Goal: Task Accomplishment & Management: Manage account settings

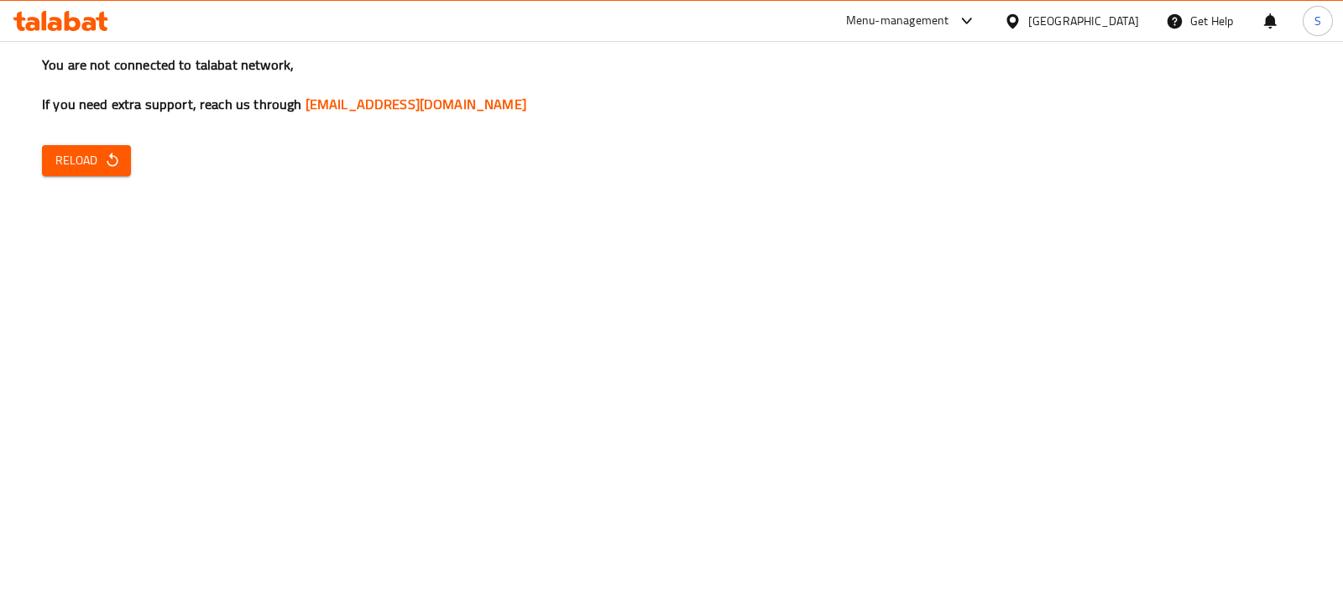
click at [937, 24] on div "Menu-management" at bounding box center [897, 21] width 103 height 20
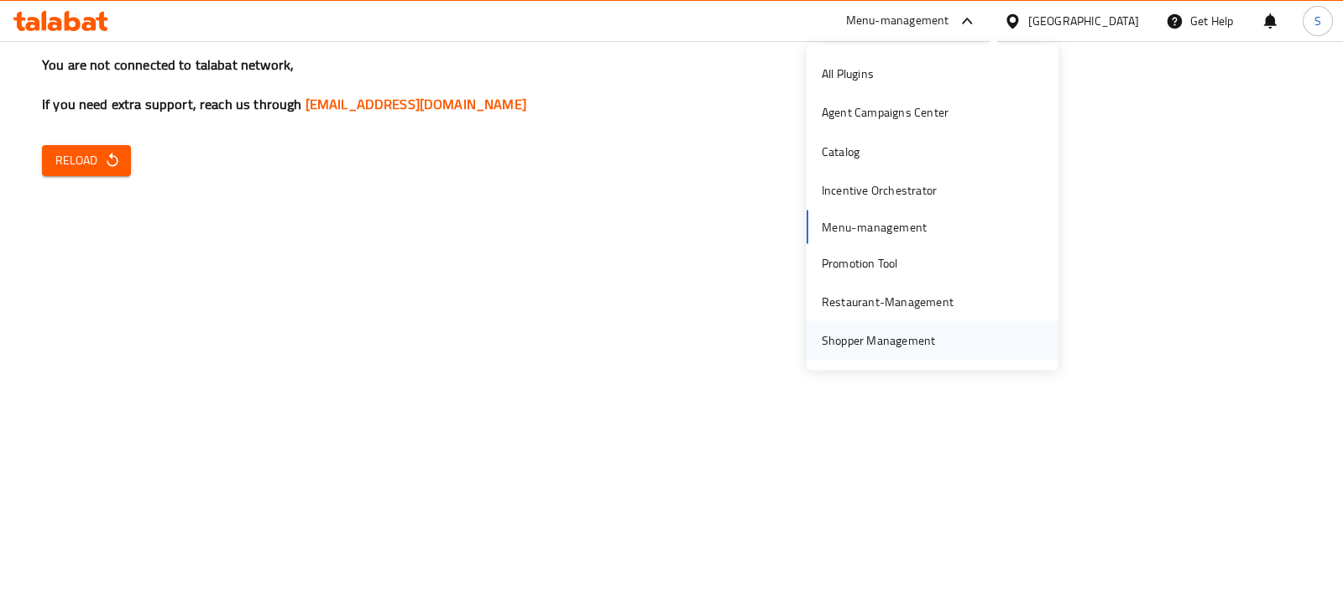
drag, startPoint x: 873, startPoint y: 326, endPoint x: 848, endPoint y: 334, distance: 25.7
click at [848, 334] on div "Shopper Management" at bounding box center [879, 340] width 114 height 18
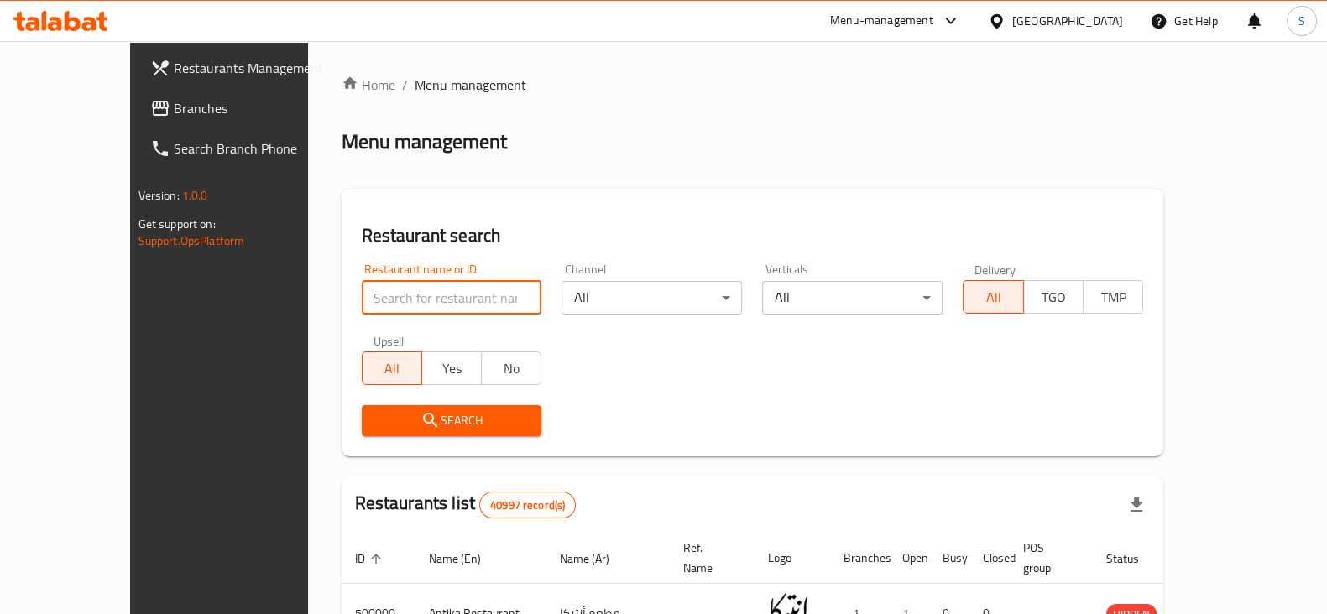
click at [362, 296] on input "search" at bounding box center [452, 298] width 180 height 34
type input "alban zahr"
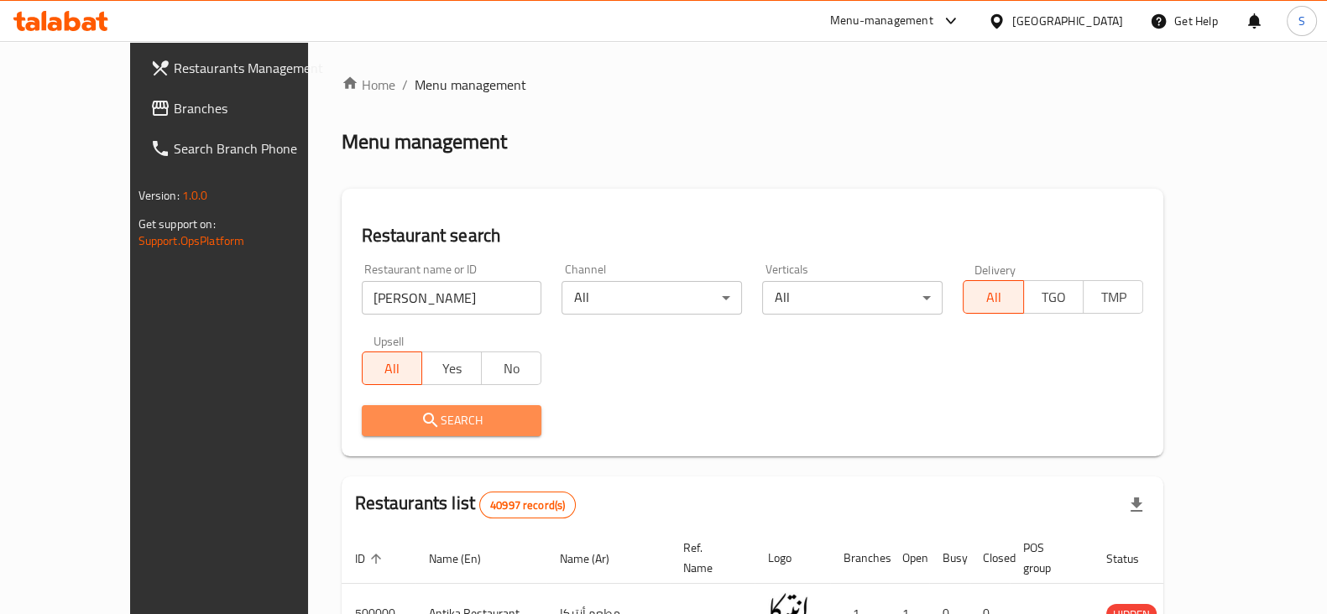
click at [378, 405] on button "Search" at bounding box center [452, 420] width 180 height 31
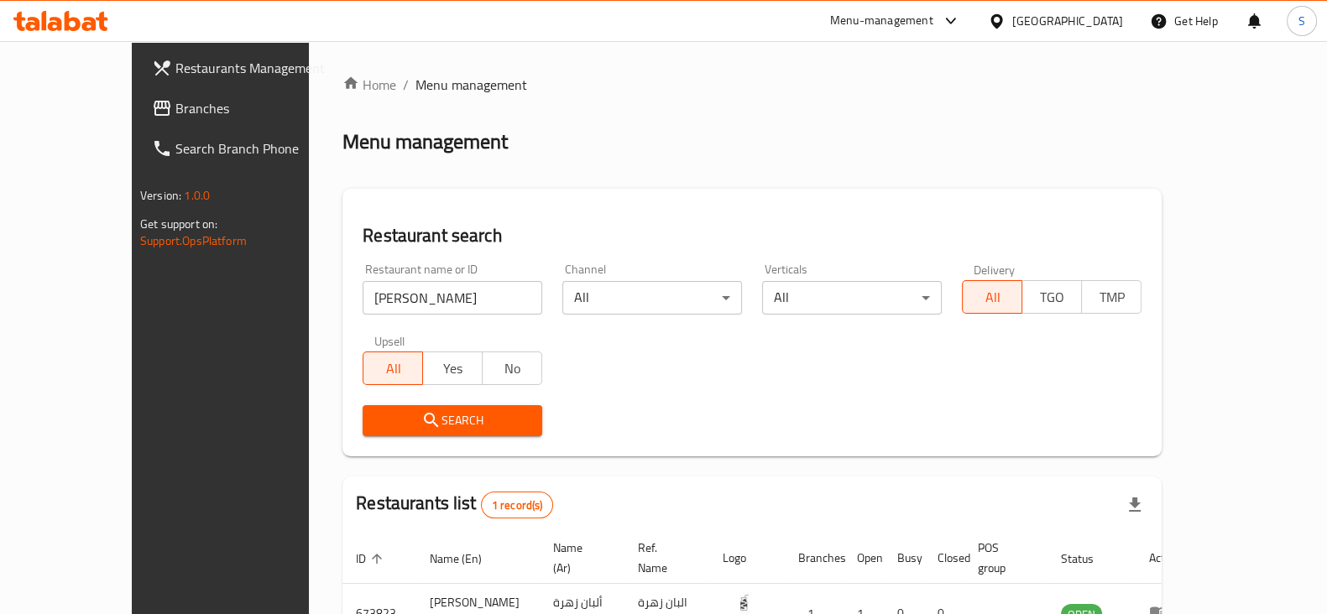
scroll to position [101, 0]
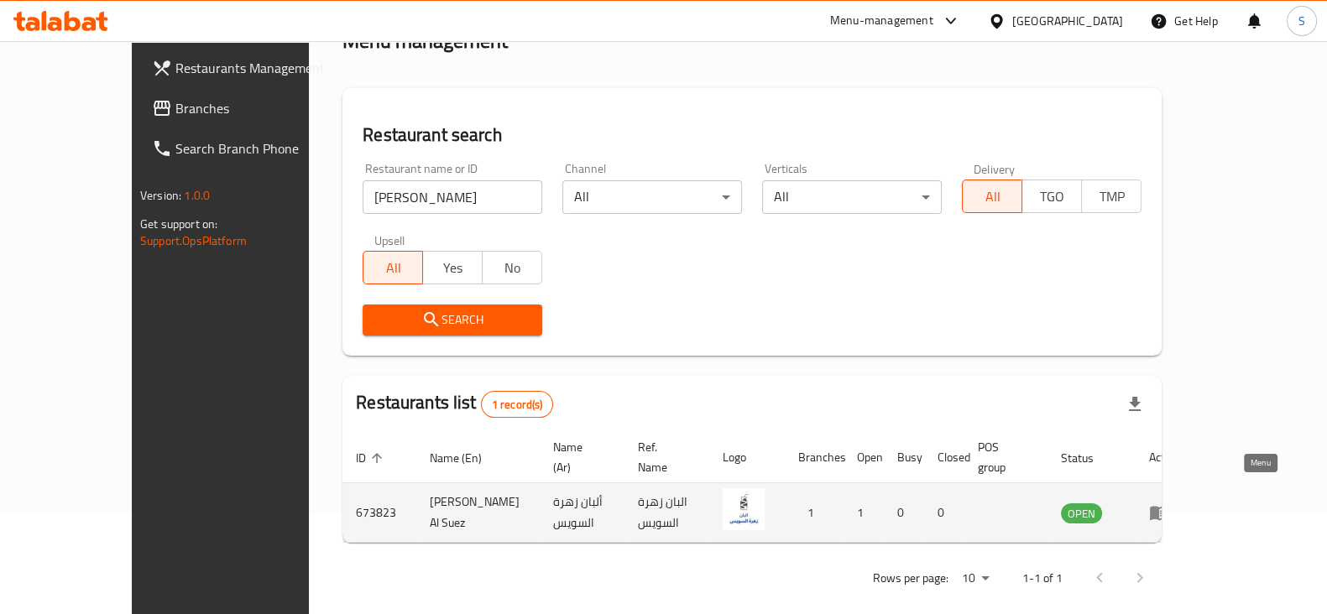
click at [1168, 507] on icon "enhanced table" at bounding box center [1159, 514] width 18 height 14
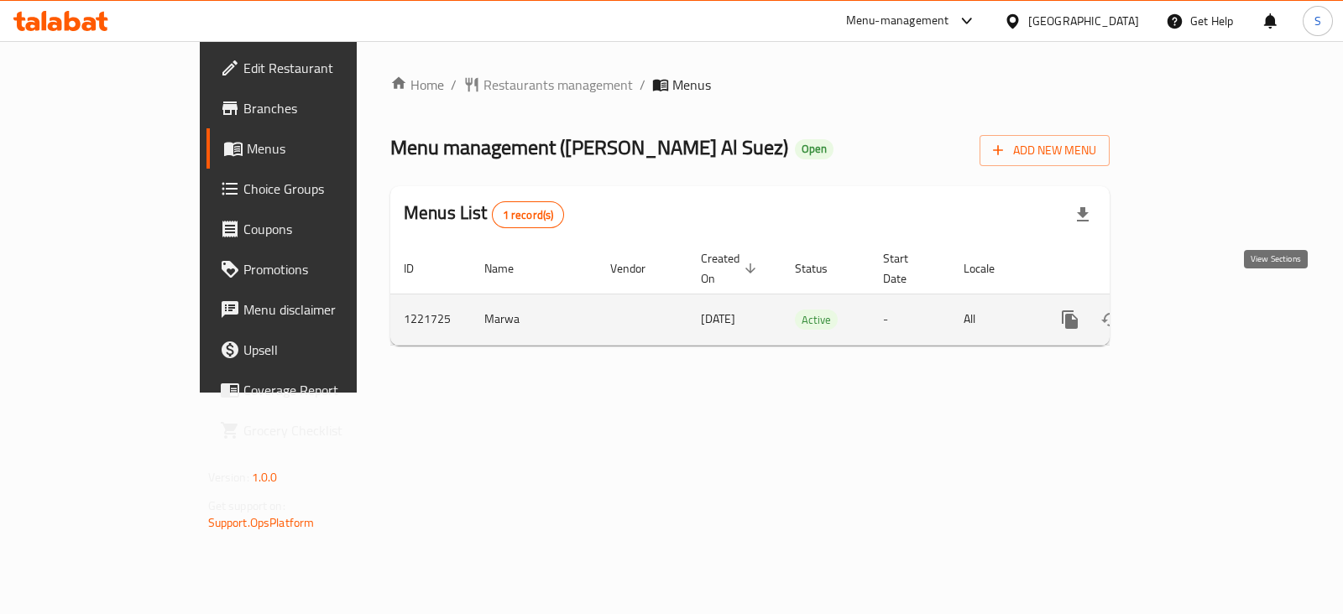
click at [1198, 312] on icon "enhanced table" at bounding box center [1190, 319] width 15 height 15
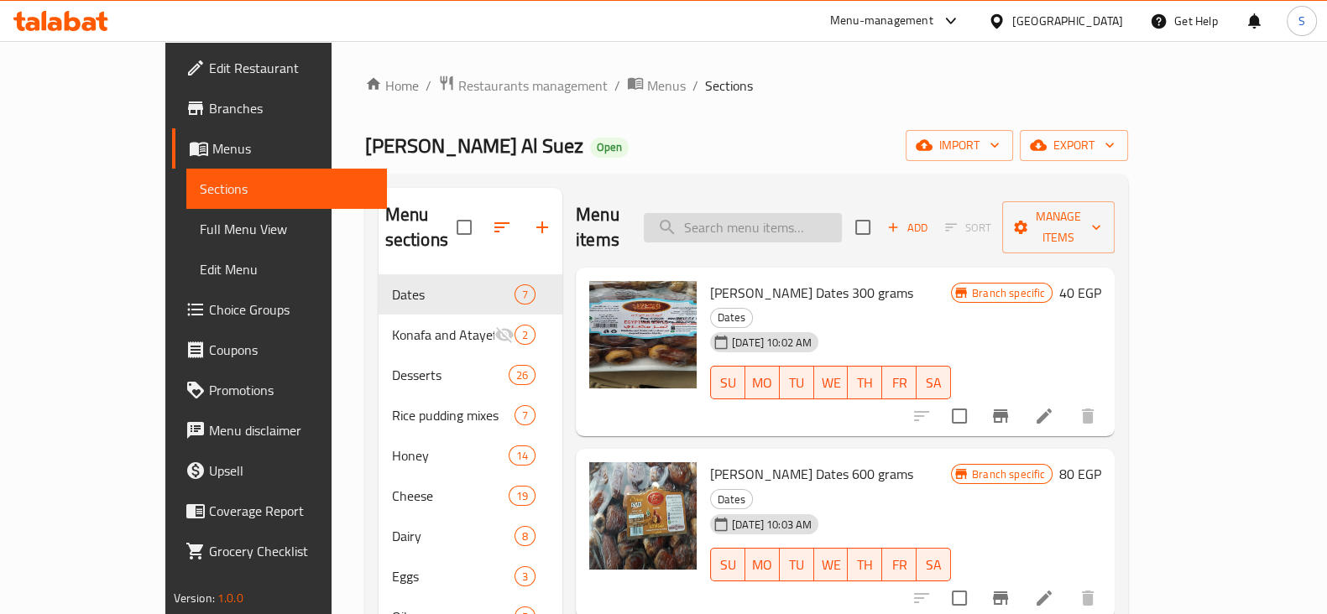
click at [812, 213] on input "search" at bounding box center [743, 227] width 198 height 29
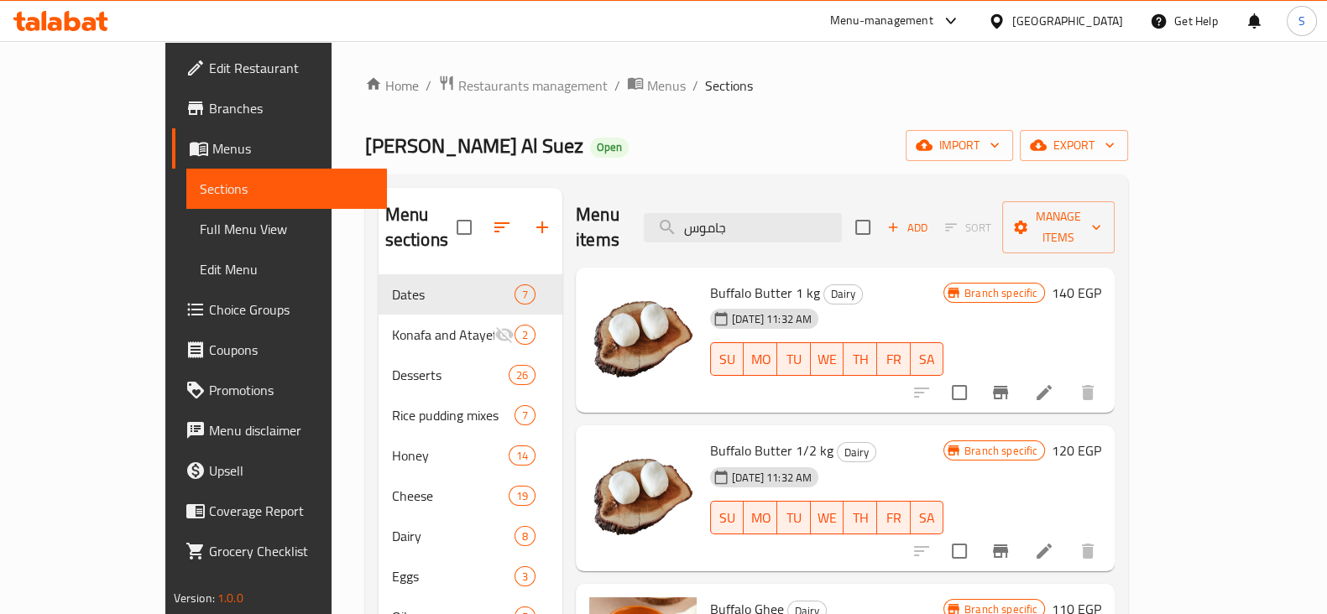
type input "جاموس"
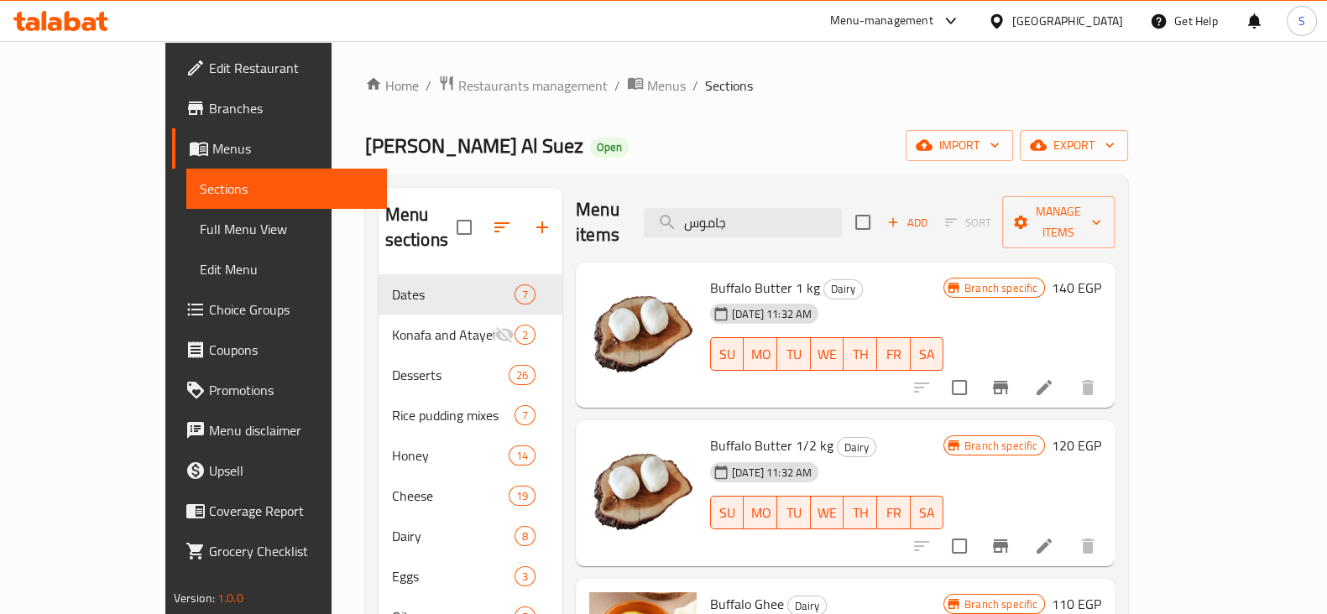
scroll to position [5, 0]
click at [1010, 378] on icon "Branch-specific-item" at bounding box center [1000, 388] width 20 height 20
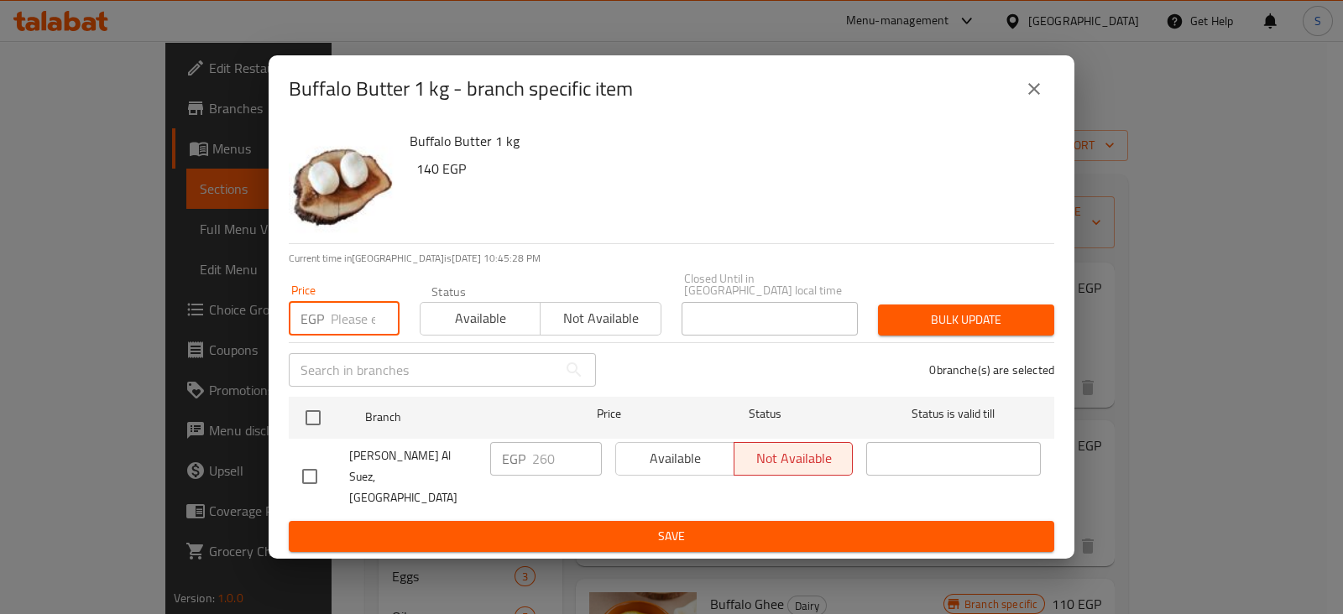
click at [365, 319] on input "number" at bounding box center [365, 319] width 69 height 34
type input "320"
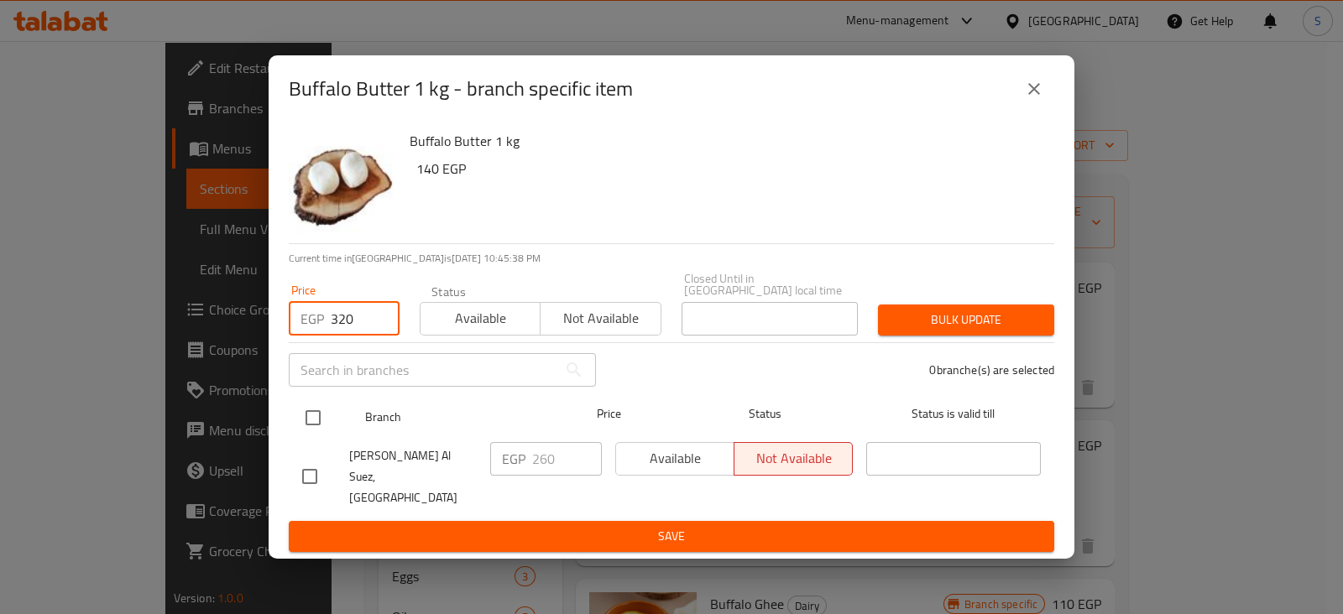
click at [311, 415] on input "checkbox" at bounding box center [312, 417] width 35 height 35
checkbox input "true"
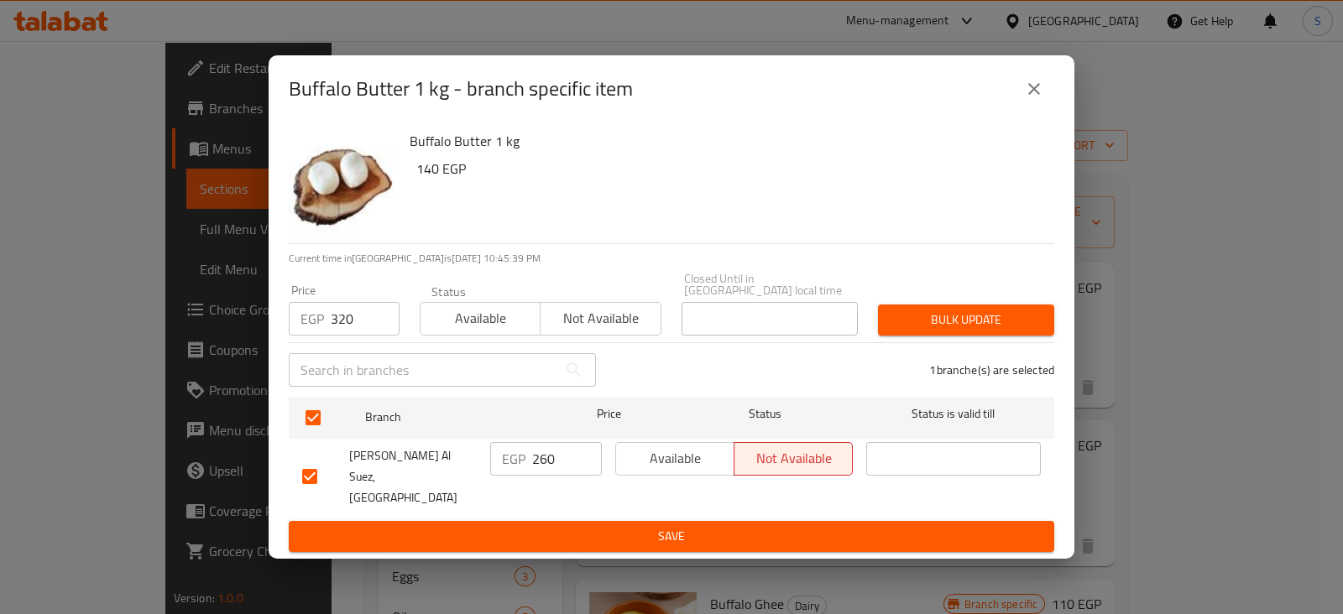
click at [994, 316] on span "Bulk update" at bounding box center [965, 320] width 149 height 21
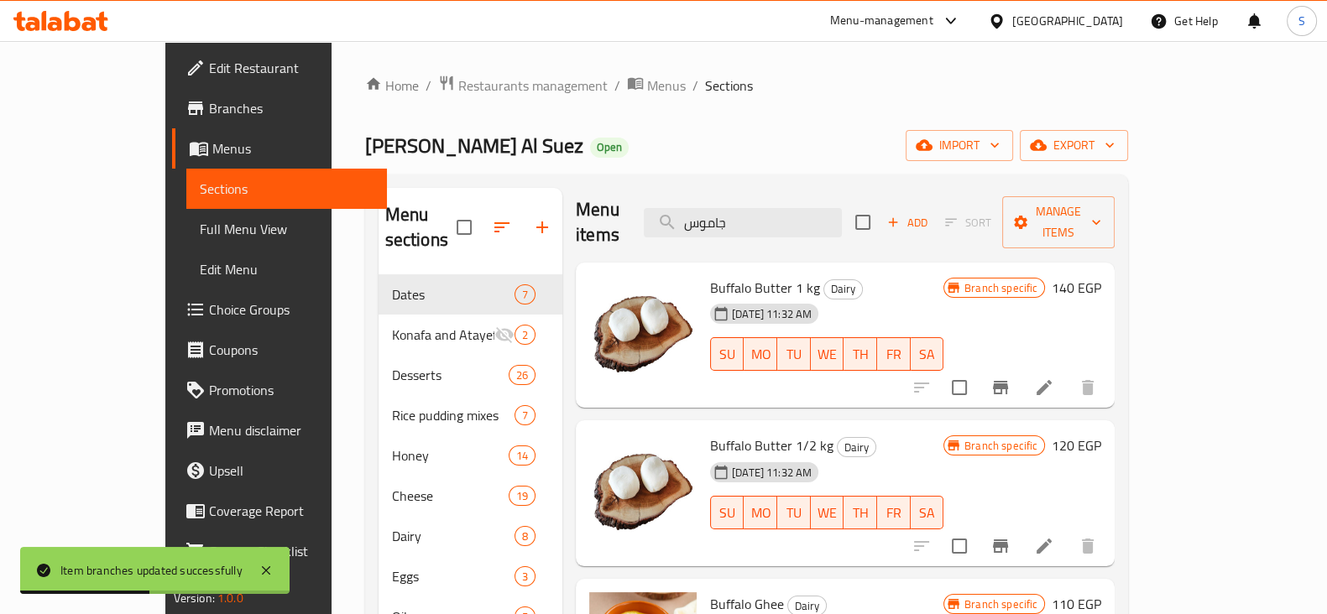
drag, startPoint x: 761, startPoint y: 466, endPoint x: 918, endPoint y: 459, distance: 157.1
click at [918, 459] on div "03-02-2024 11:32 AM SU MO TU WE TH FR SA" at bounding box center [826, 501] width 247 height 91
click at [1008, 540] on icon "Branch-specific-item" at bounding box center [1000, 546] width 15 height 13
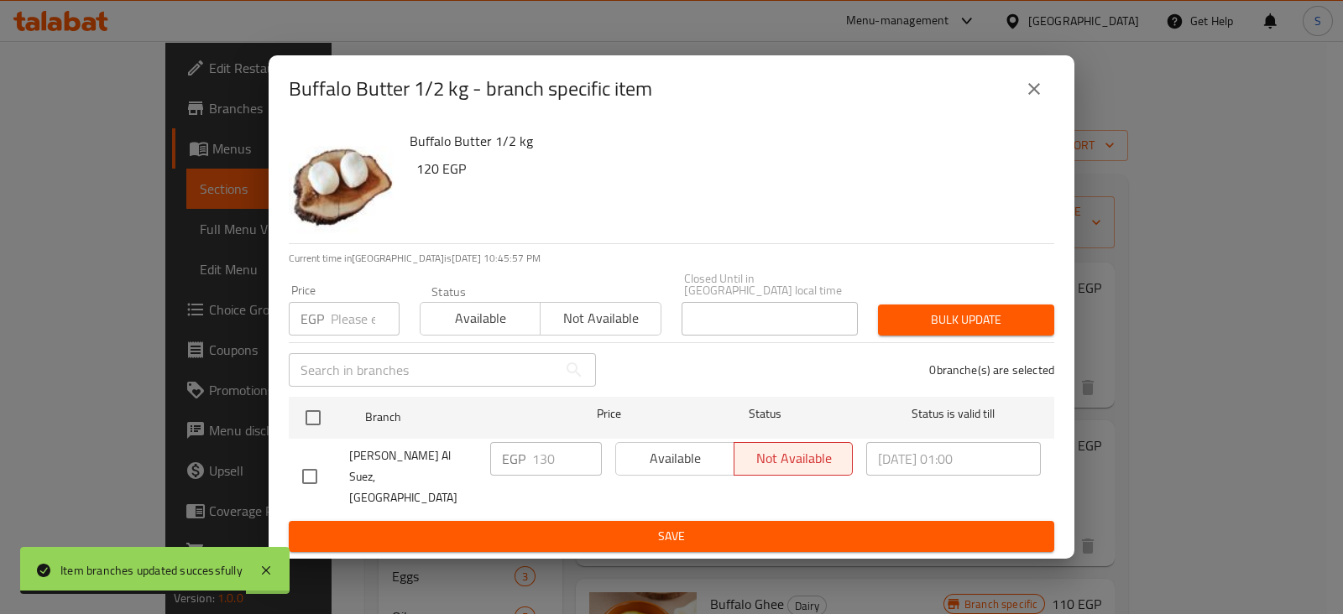
click at [346, 321] on input "number" at bounding box center [365, 319] width 69 height 34
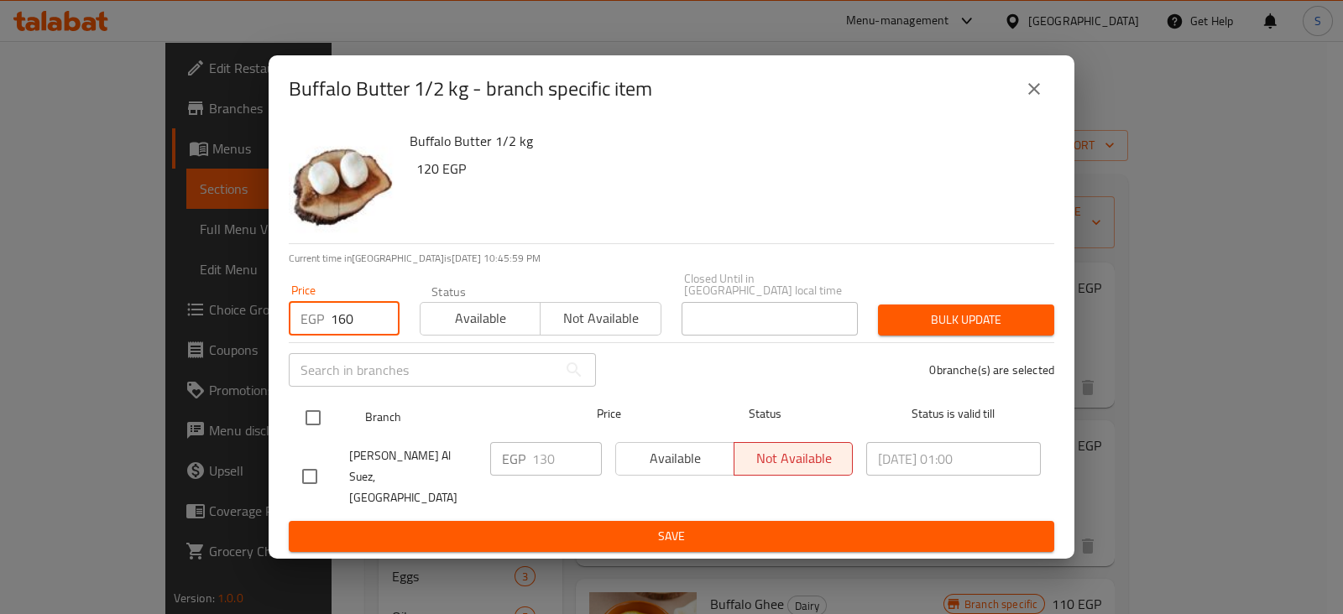
type input "160"
click at [303, 419] on input "checkbox" at bounding box center [312, 417] width 35 height 35
checkbox input "true"
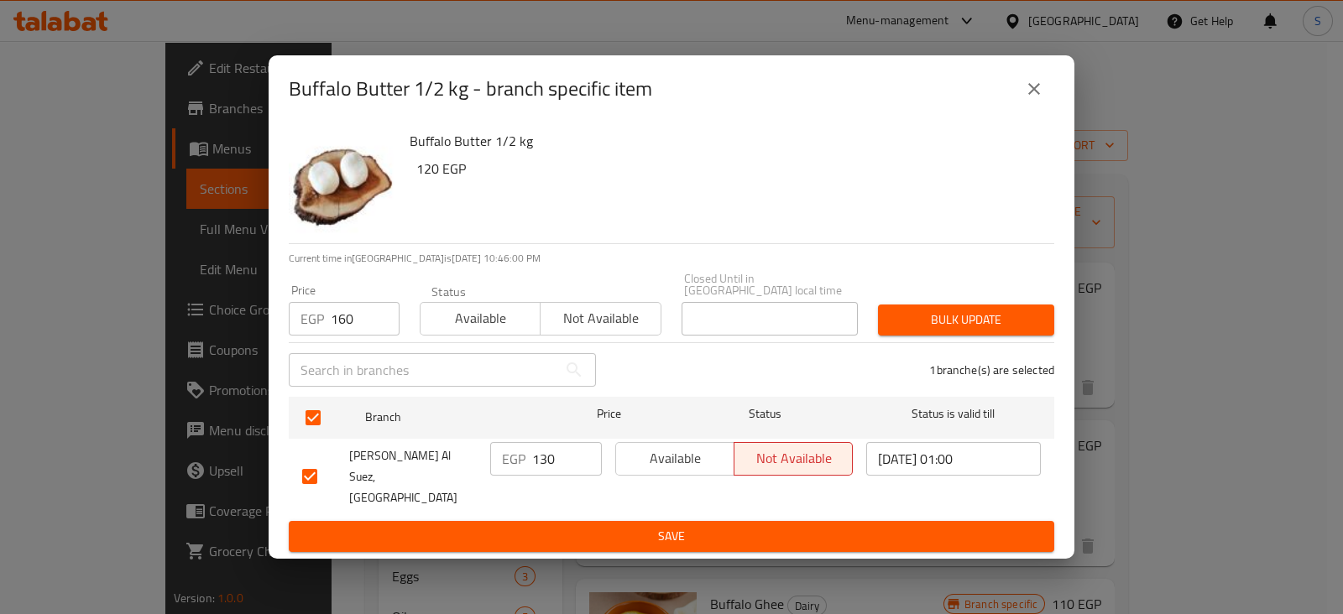
click at [932, 307] on div "Bulk update" at bounding box center [966, 320] width 196 height 51
click at [932, 322] on span "Bulk update" at bounding box center [965, 320] width 149 height 21
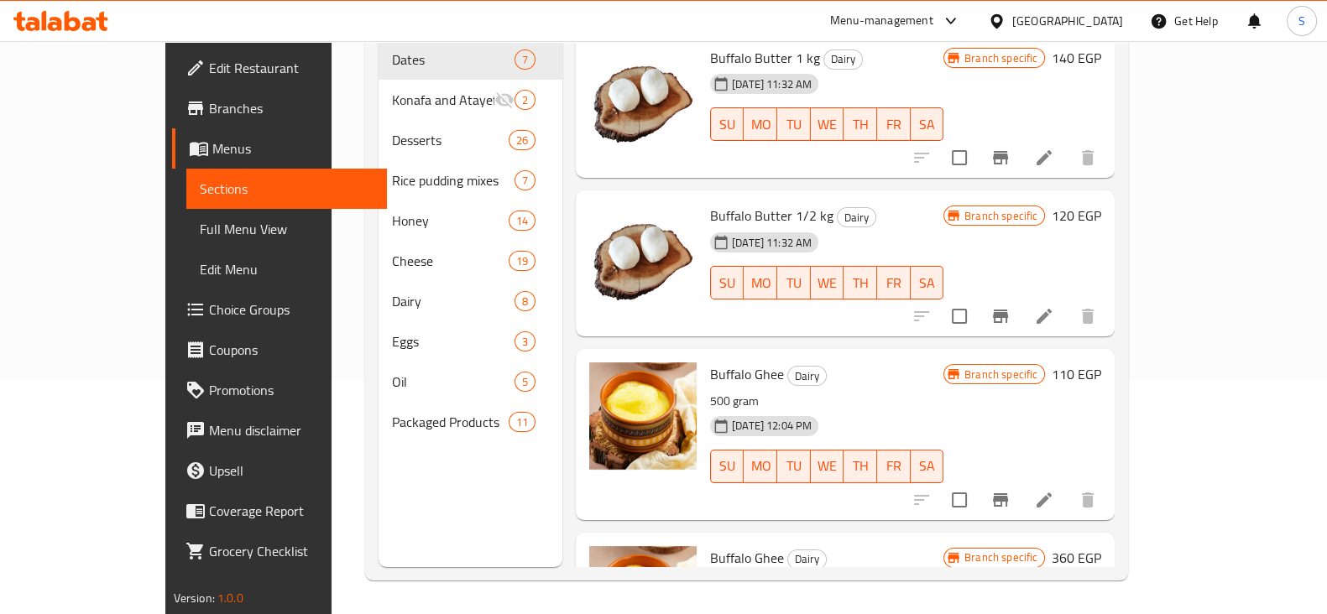
scroll to position [0, 0]
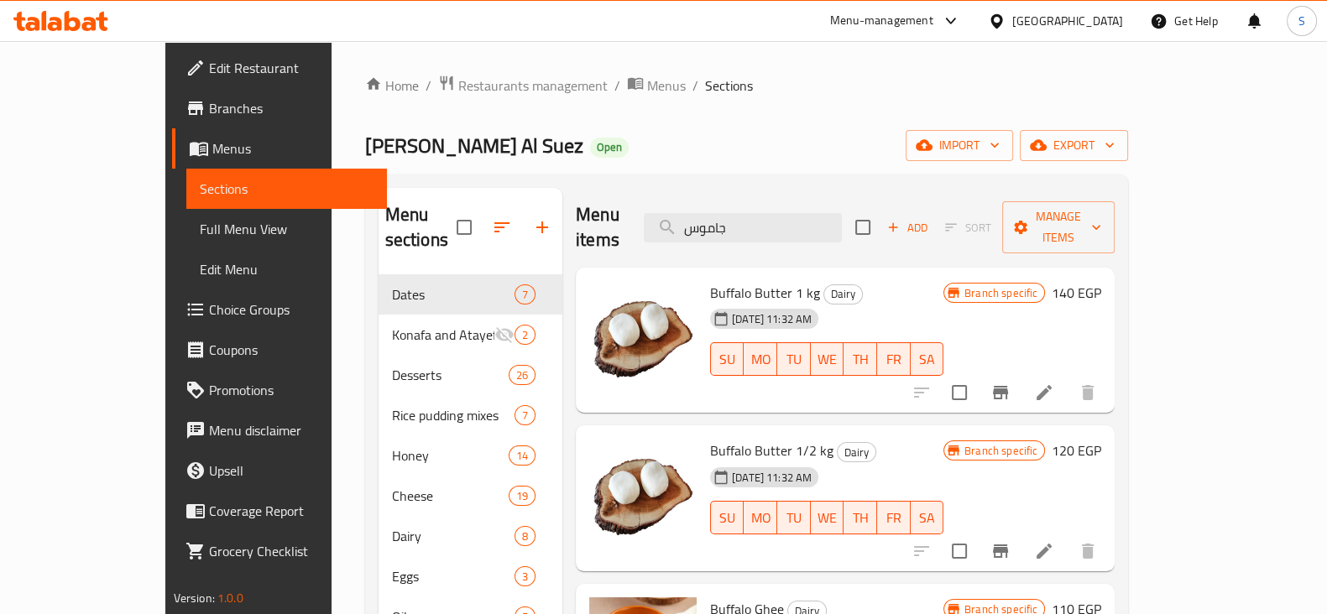
drag, startPoint x: 806, startPoint y: 222, endPoint x: 676, endPoint y: 231, distance: 131.2
click at [676, 231] on div "Menu items جاموس Add Sort Manage items" at bounding box center [845, 228] width 539 height 80
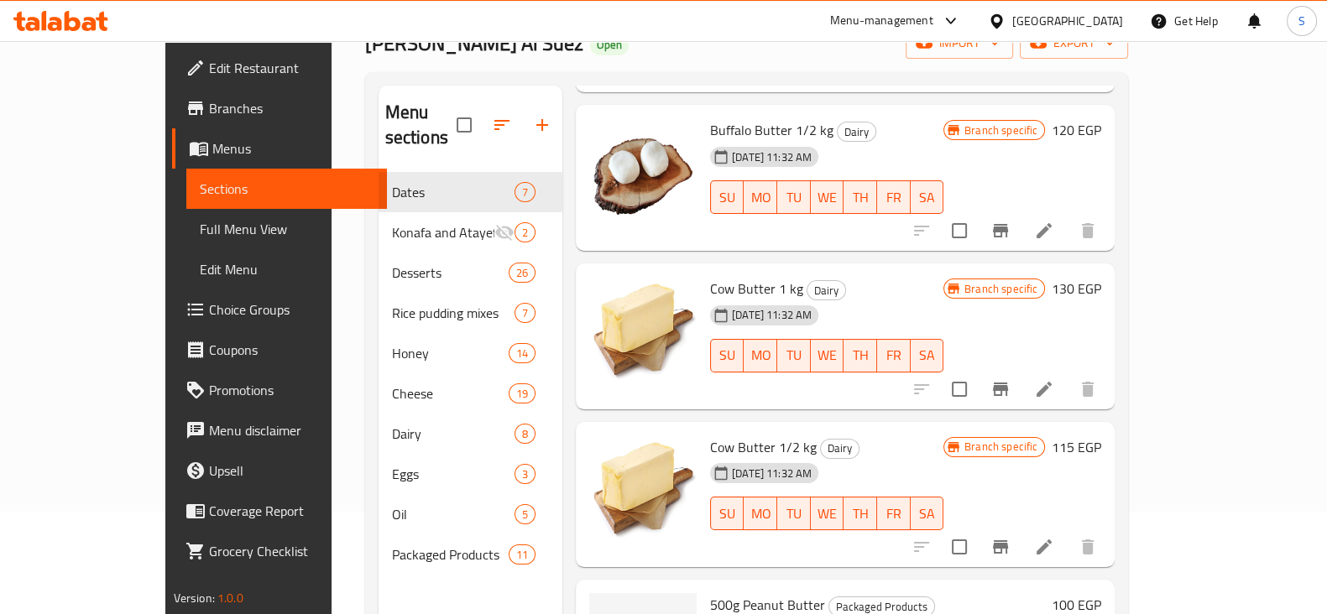
scroll to position [144, 0]
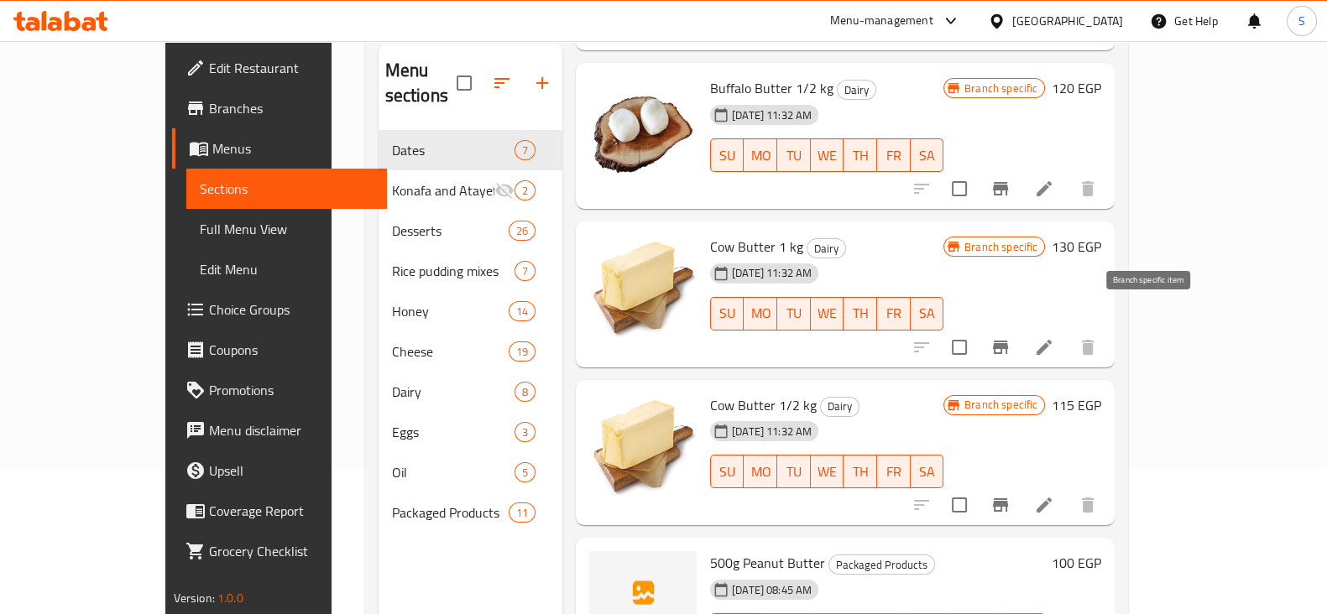
type input "زبد"
click at [1008, 341] on icon "Branch-specific-item" at bounding box center [1000, 347] width 15 height 13
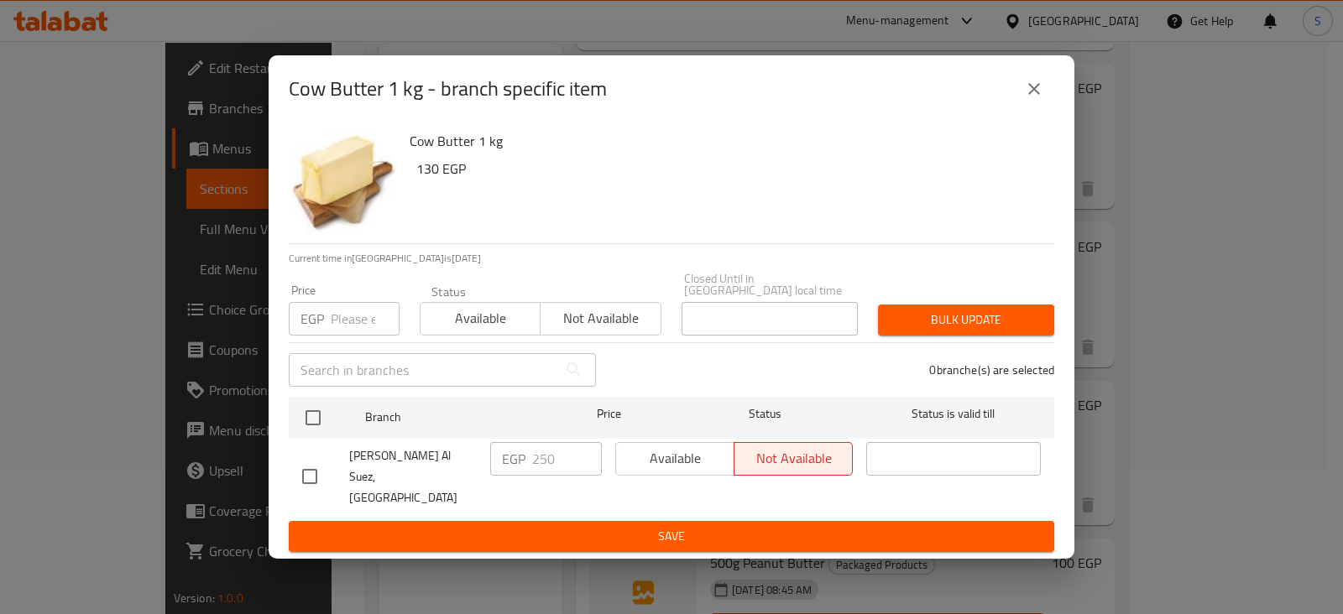
click at [327, 325] on div "EGP Price" at bounding box center [344, 319] width 111 height 34
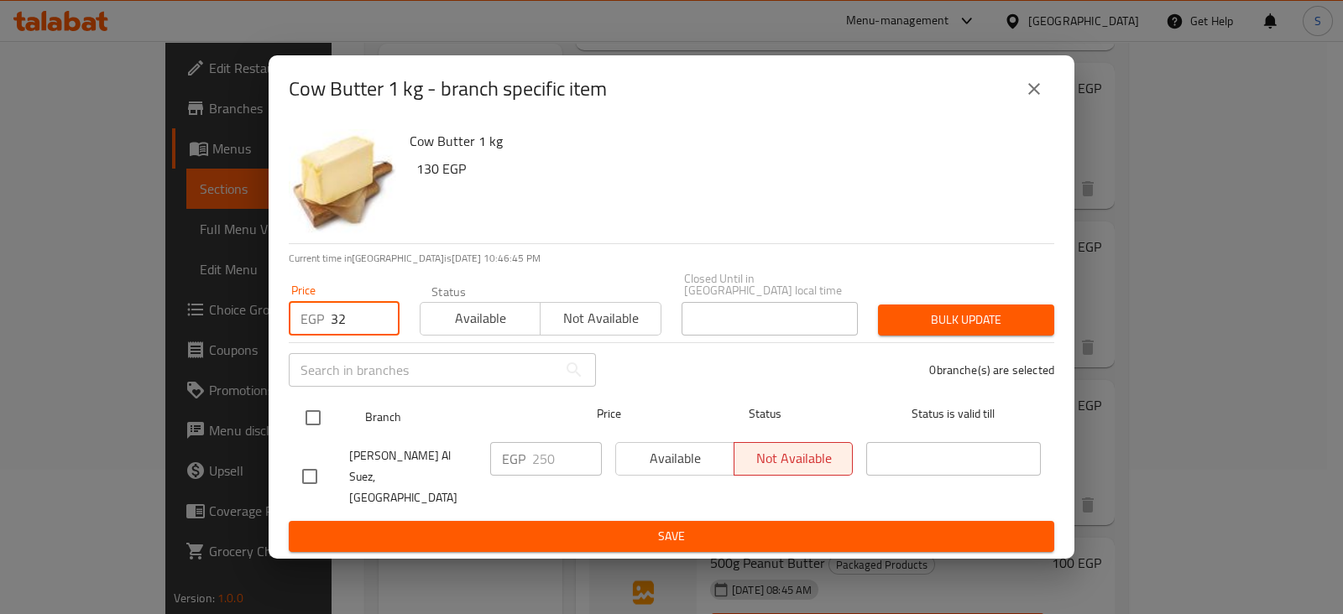
type input "3"
type input "300"
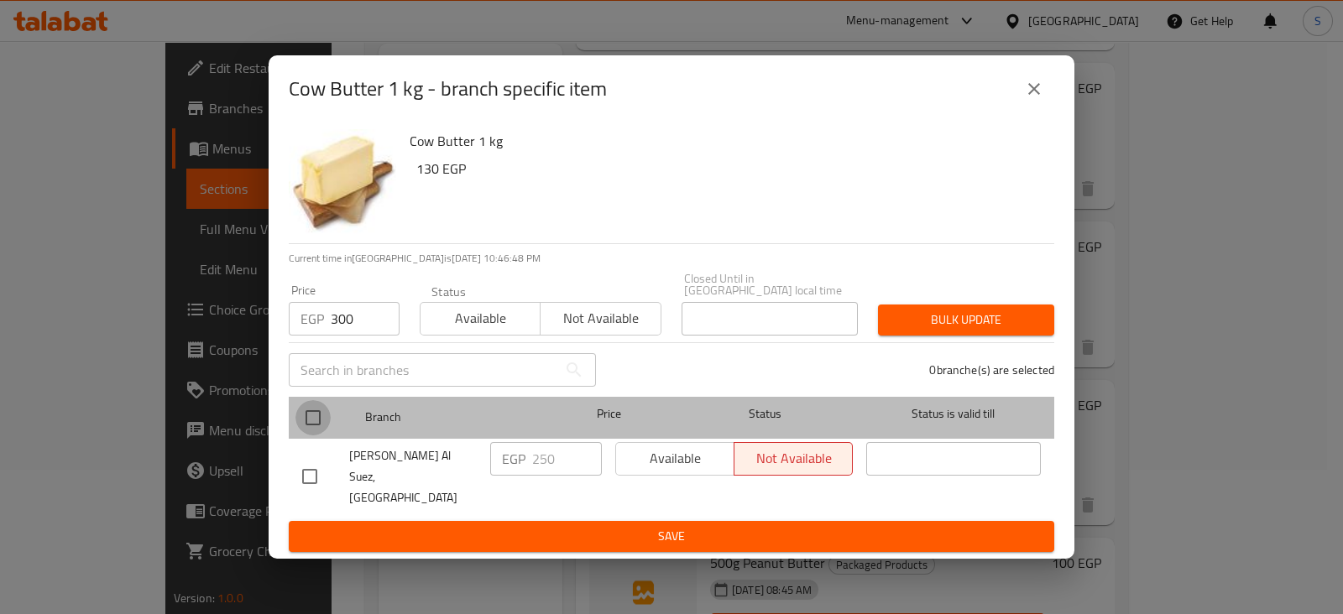
click at [319, 417] on input "checkbox" at bounding box center [312, 417] width 35 height 35
checkbox input "true"
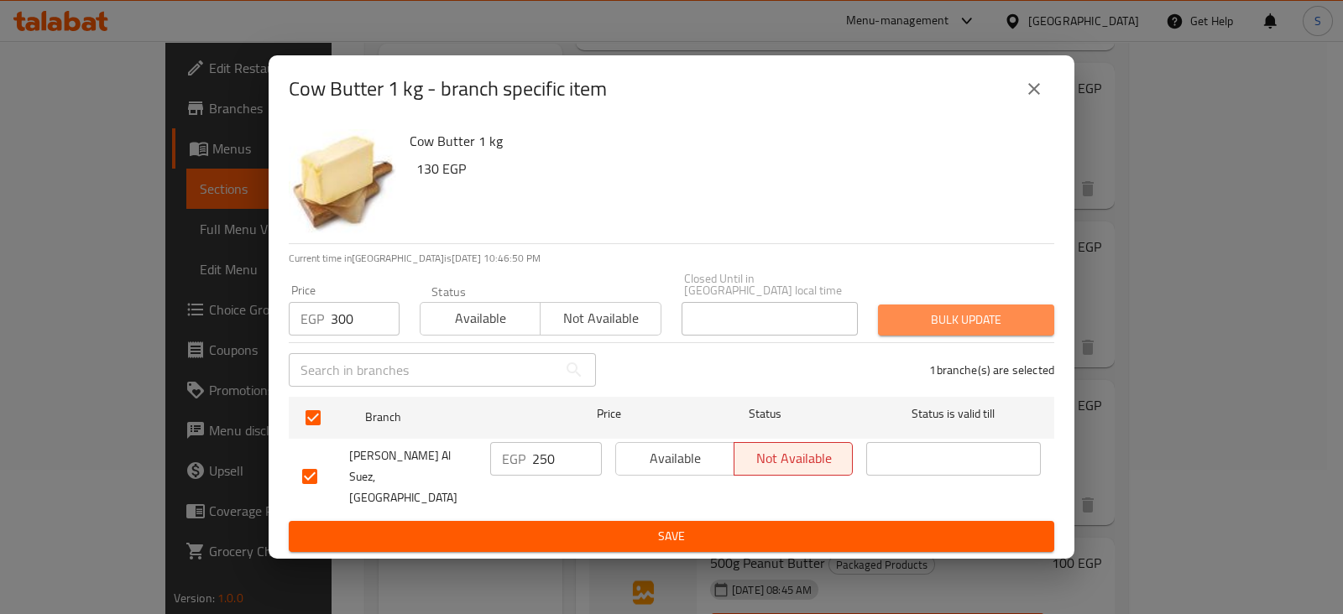
click at [991, 316] on span "Bulk update" at bounding box center [965, 320] width 149 height 21
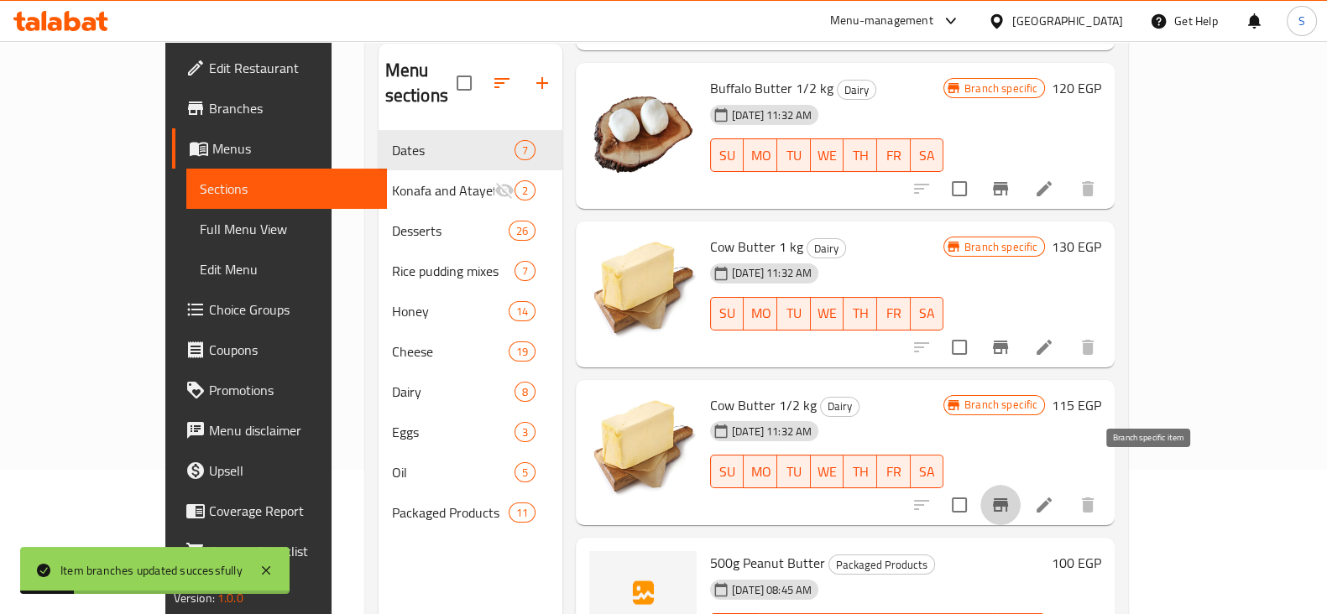
click at [1010, 495] on icon "Branch-specific-item" at bounding box center [1000, 505] width 20 height 20
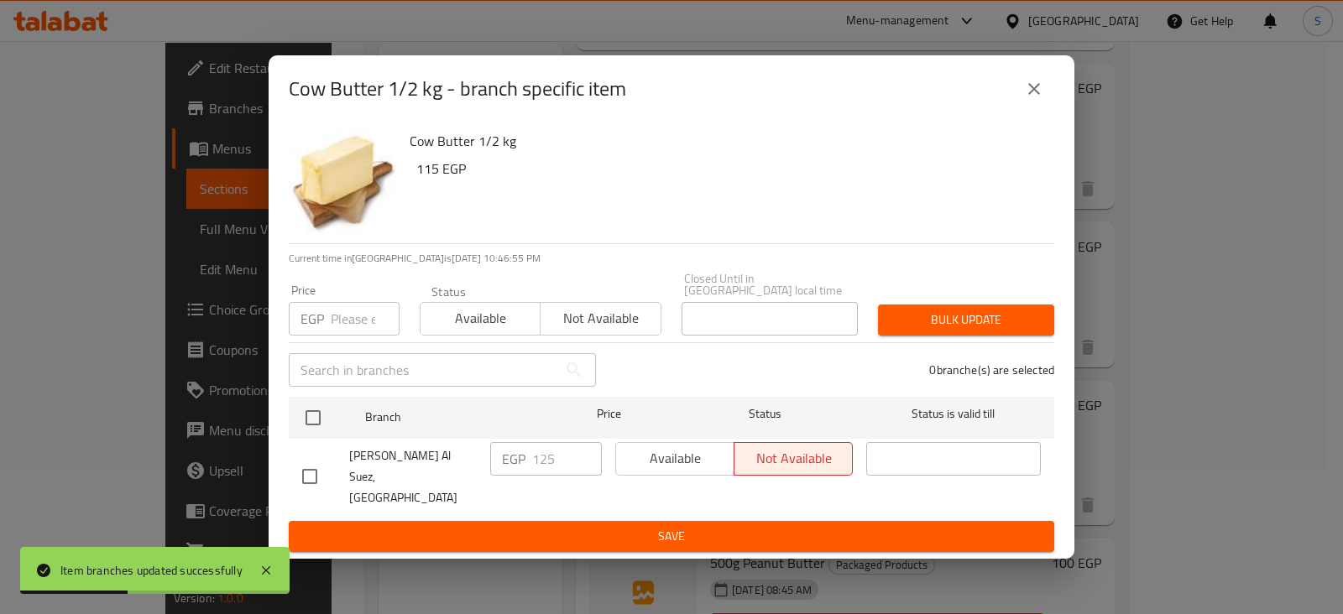
click at [341, 329] on input "number" at bounding box center [365, 319] width 69 height 34
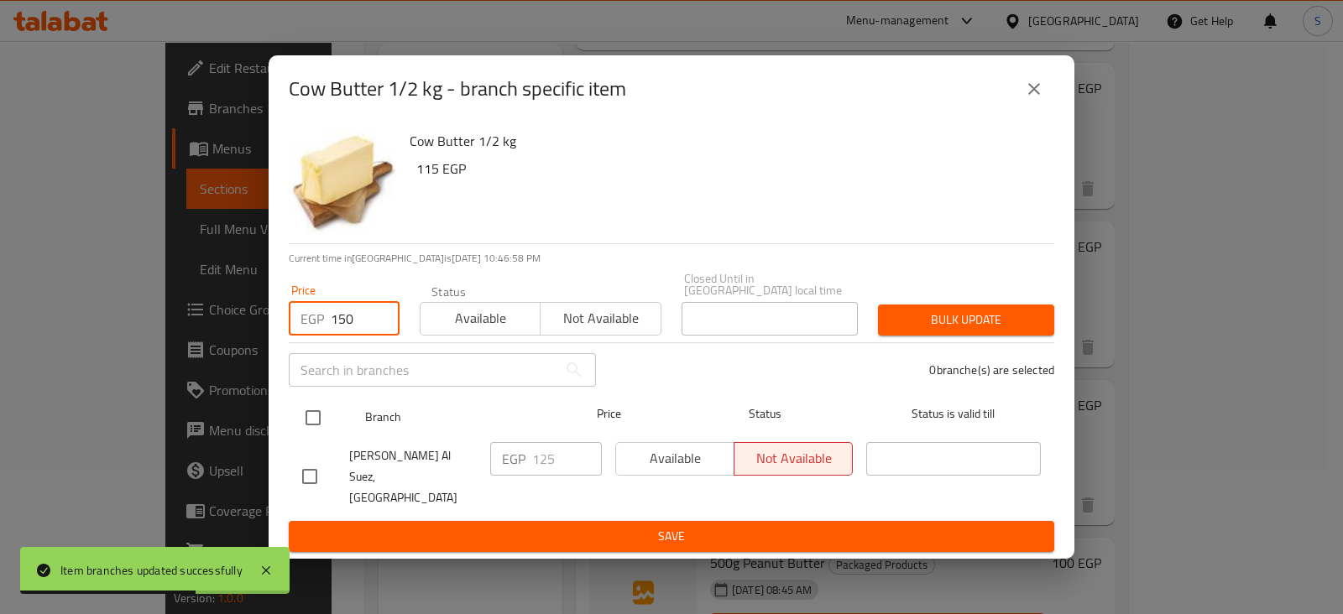
type input "150"
click at [317, 423] on input "checkbox" at bounding box center [312, 417] width 35 height 35
checkbox input "true"
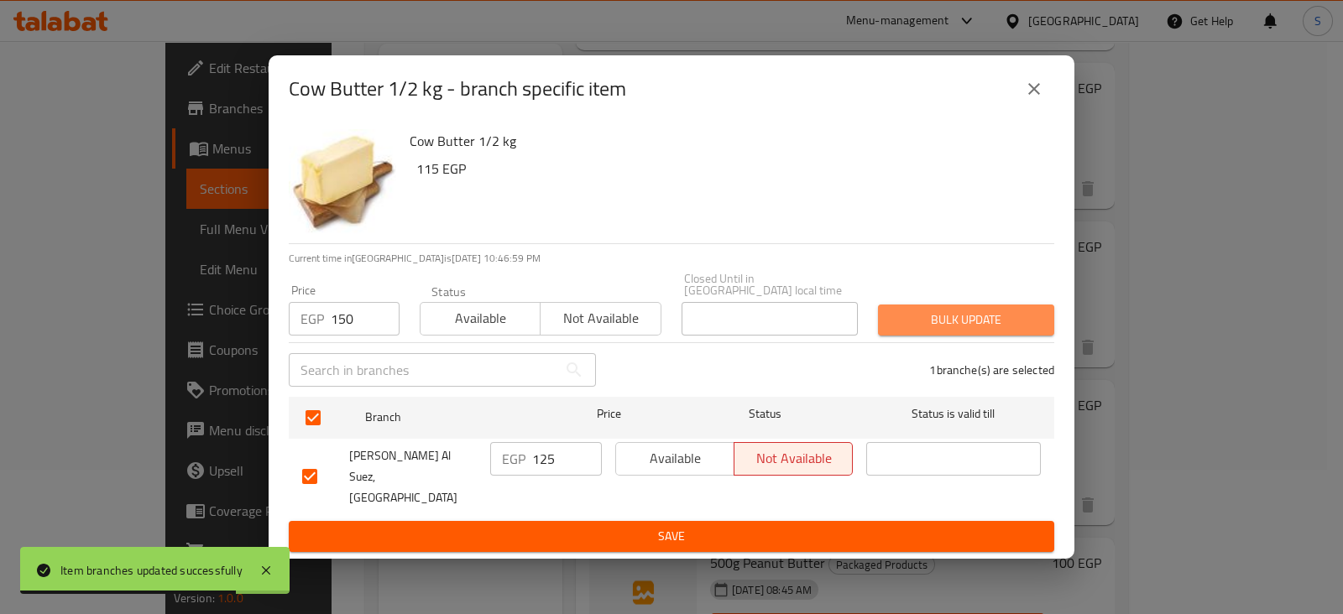
click at [953, 312] on span "Bulk update" at bounding box center [965, 320] width 149 height 21
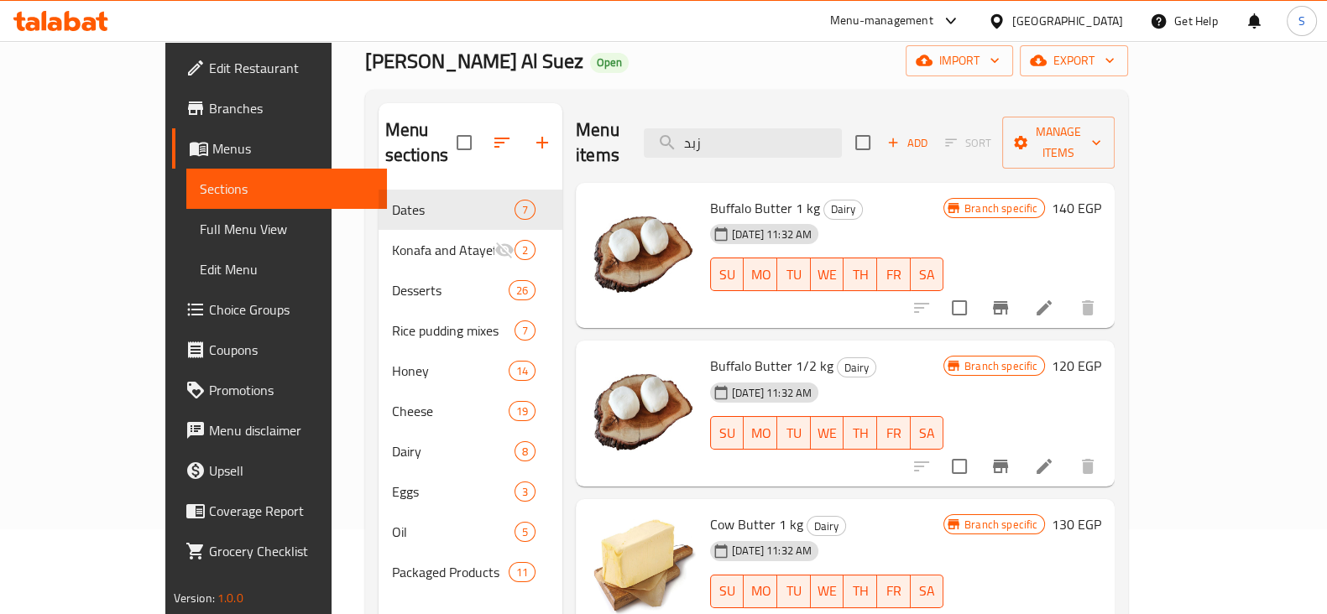
scroll to position [83, 0]
click at [1008, 303] on icon "Branch-specific-item" at bounding box center [1000, 309] width 15 height 13
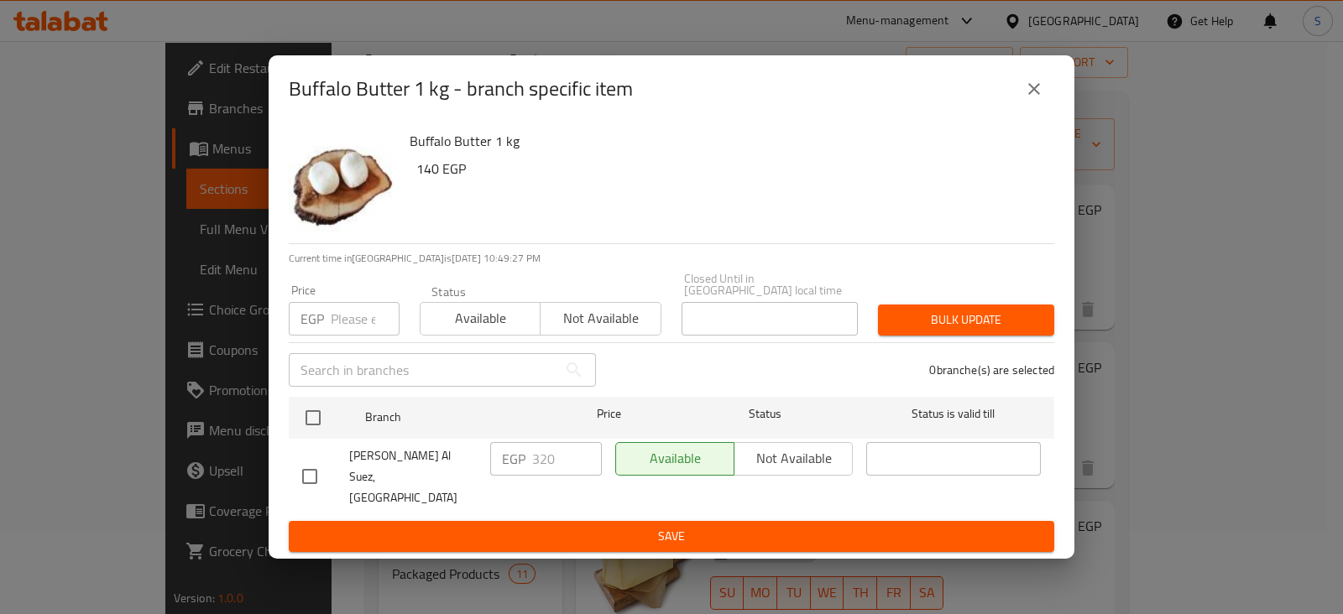
click at [1045, 107] on button "close" at bounding box center [1034, 89] width 40 height 40
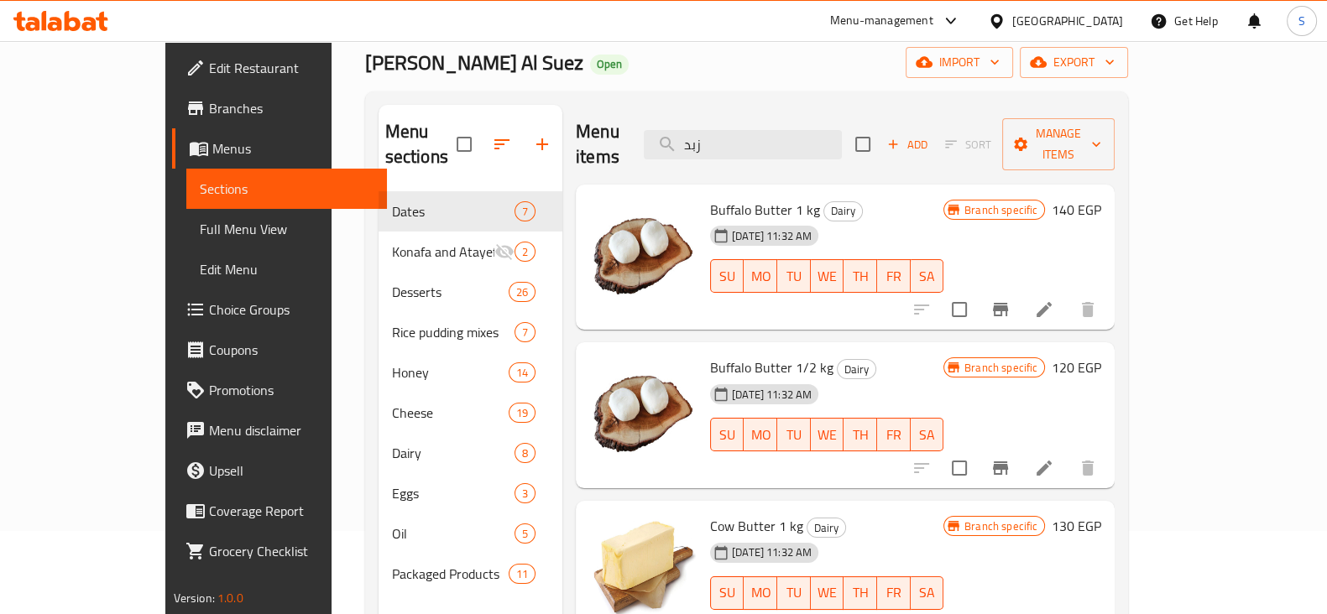
scroll to position [0, 0]
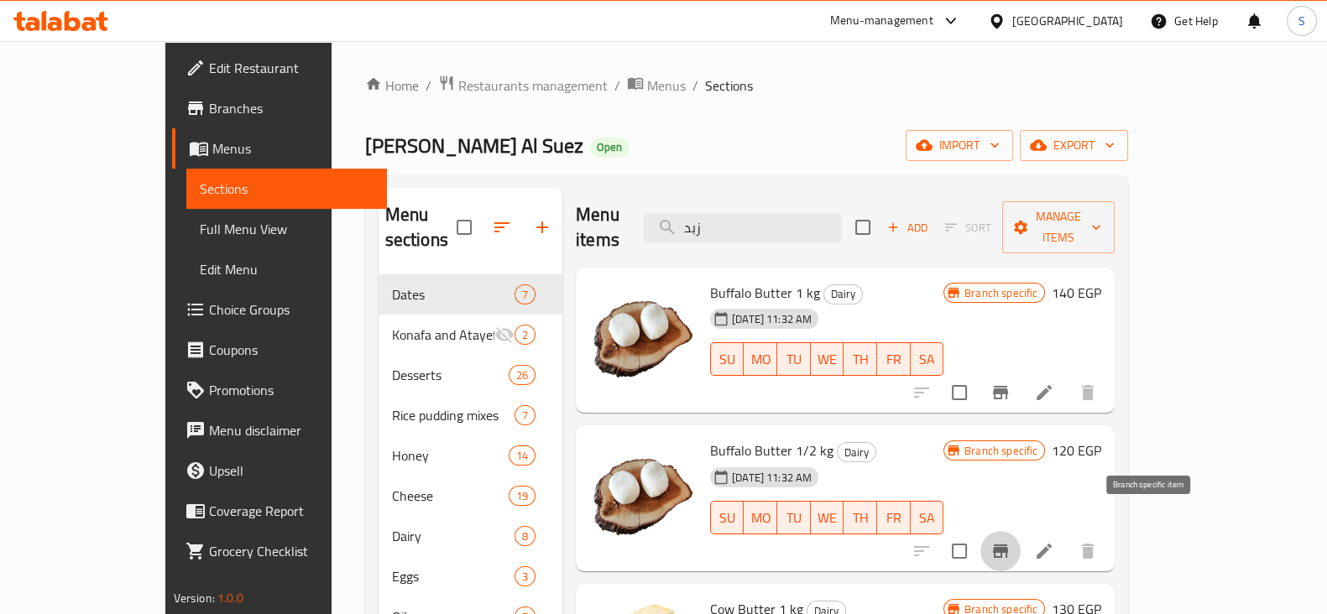
click at [1008, 545] on icon "Branch-specific-item" at bounding box center [1000, 551] width 15 height 13
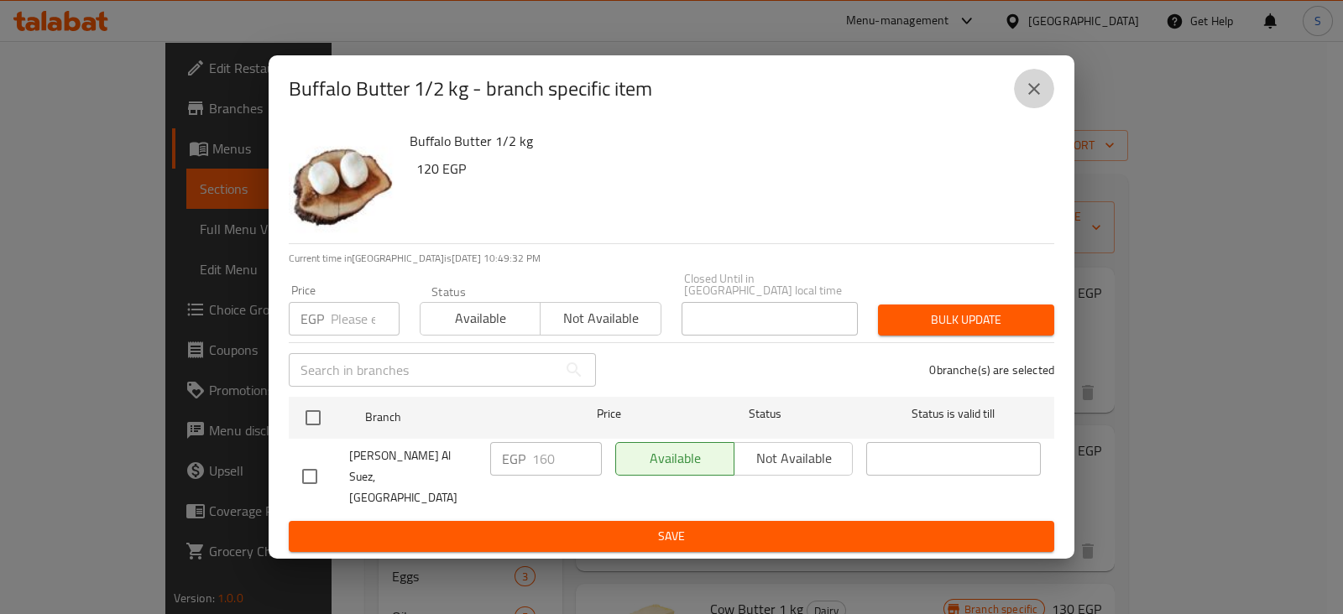
click at [1040, 99] on icon "close" at bounding box center [1034, 89] width 20 height 20
